Goal: Transaction & Acquisition: Subscribe to service/newsletter

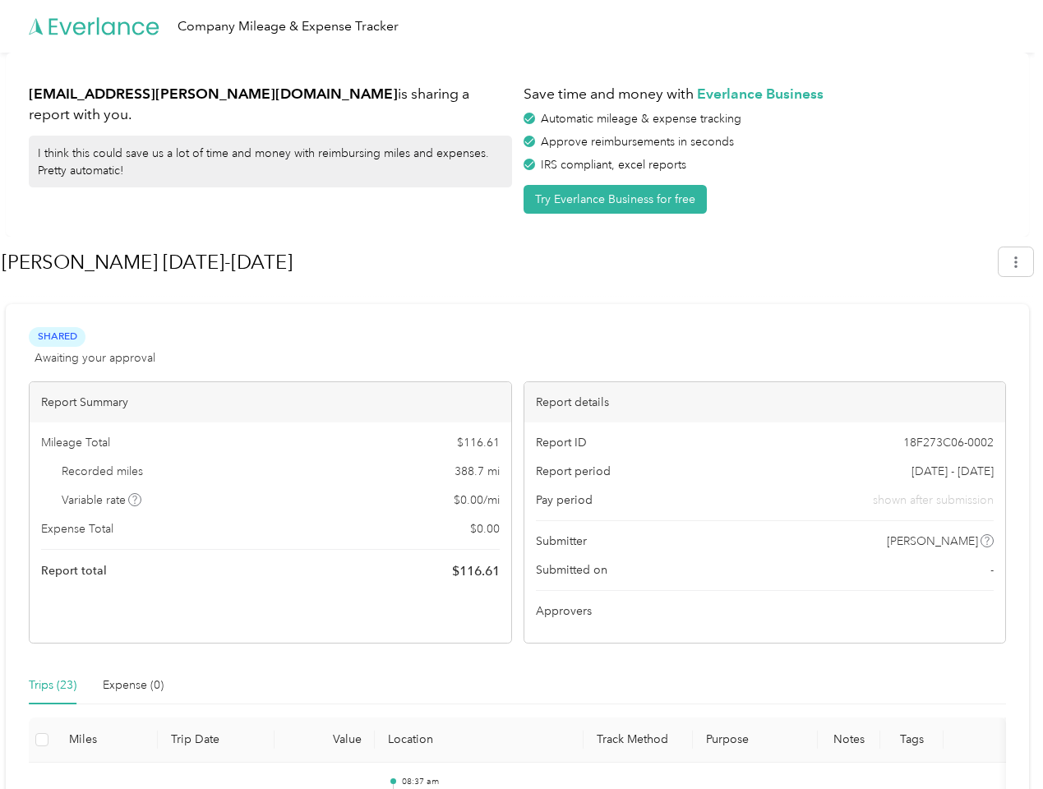
click at [524, 395] on div "Report details" at bounding box center [765, 402] width 482 height 40
click at [521, 26] on div "Company Mileage & Expense Tracker" at bounding box center [517, 26] width 1035 height 53
click at [618, 199] on button "Try Everlance Business for free" at bounding box center [615, 199] width 183 height 29
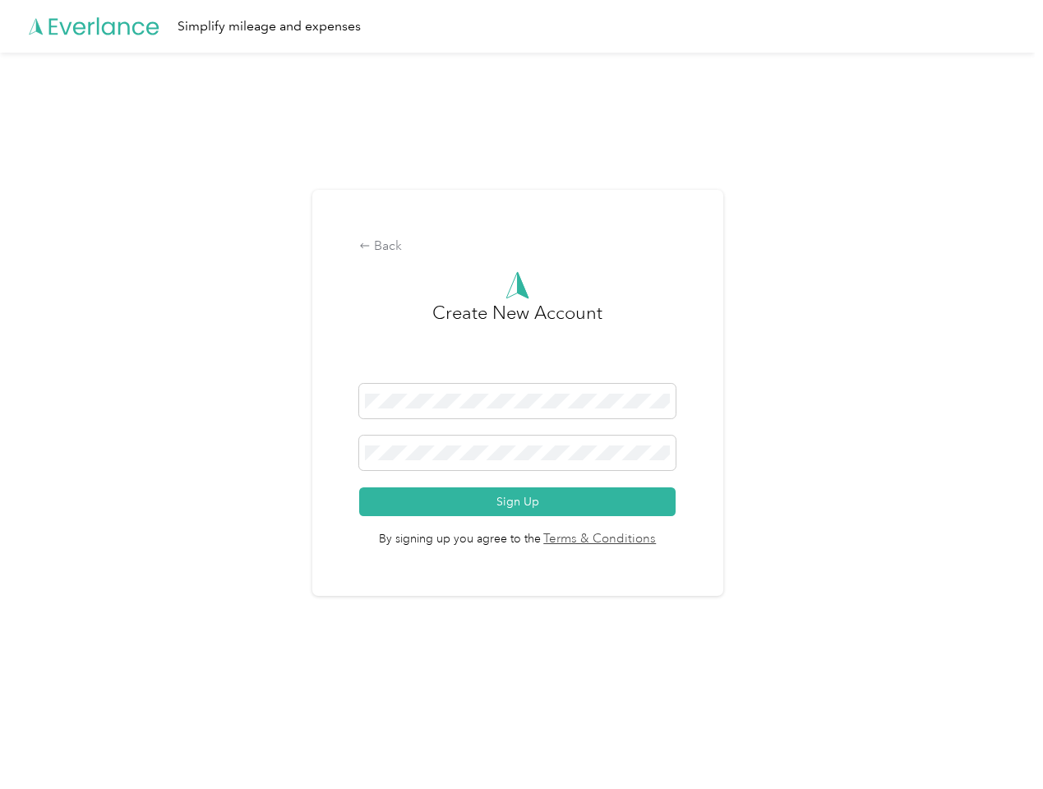
click at [499, 262] on div "Back Create New Account Sign Up By signing up you agree to the Terms & Conditio…" at bounding box center [517, 393] width 411 height 407
click at [1024, 261] on div "Back Create New Account Sign Up By signing up you agree to the Terms & Conditio…" at bounding box center [517, 400] width 1035 height 695
click at [136, 500] on div "Back Create New Account Sign Up By signing up you agree to the Terms & Conditio…" at bounding box center [517, 400] width 1035 height 695
click at [648, 541] on link "Terms & Conditions" at bounding box center [599, 539] width 116 height 19
click at [53, 686] on div "Back Create New Account Sign Up By signing up you agree to the Terms & Conditio…" at bounding box center [517, 400] width 1035 height 695
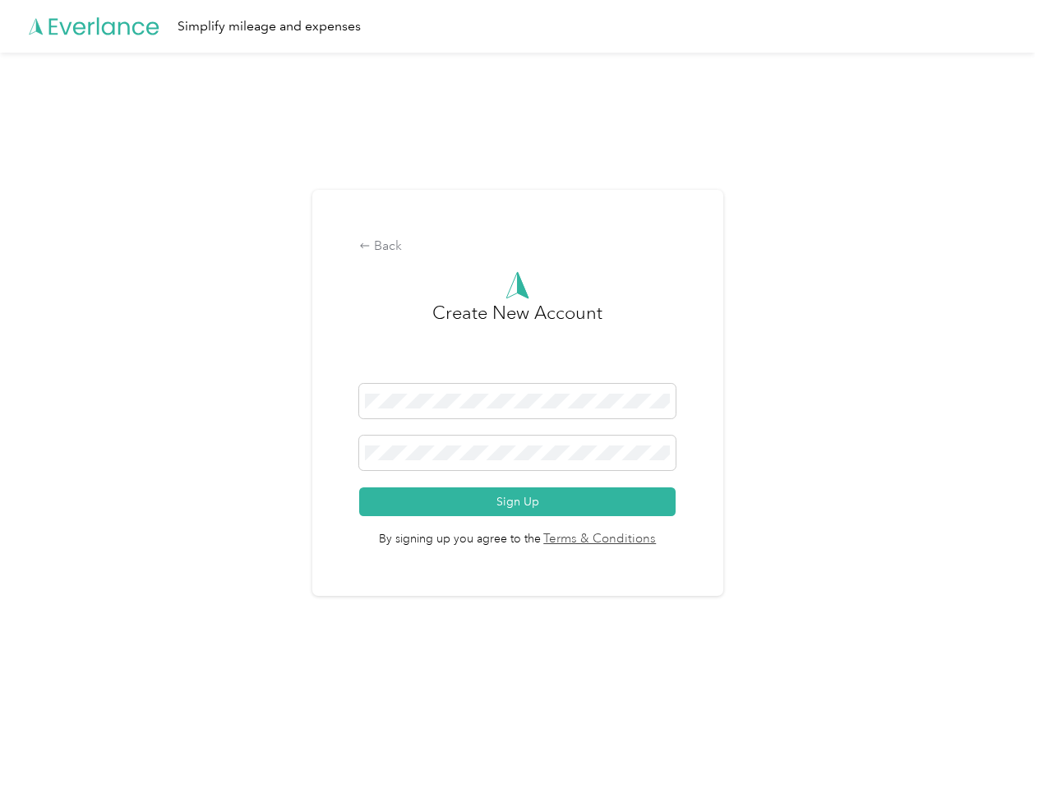
click at [133, 686] on div "Back Create New Account Sign Up By signing up you agree to the Terms & Conditio…" at bounding box center [517, 400] width 1035 height 695
click at [42, 740] on div "Back Create New Account Sign Up By signing up you agree to the Terms & Conditio…" at bounding box center [517, 400] width 1035 height 695
